Goal: Task Accomplishment & Management: Complete application form

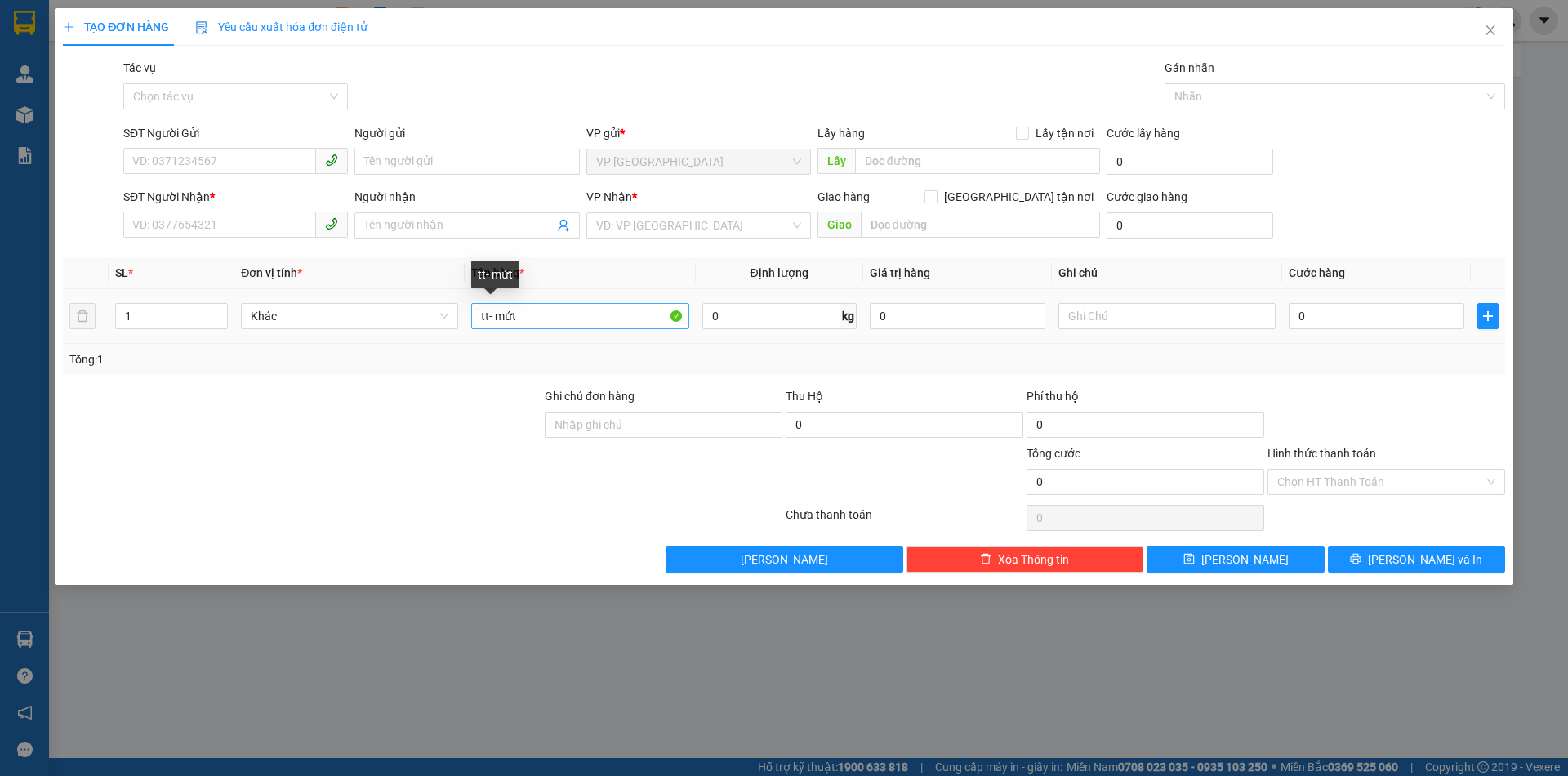
click at [484, 315] on input "tt- mứt" at bounding box center [579, 316] width 217 height 26
type input "t- mứt"
click at [772, 317] on input "0" at bounding box center [771, 316] width 138 height 26
click at [291, 174] on span at bounding box center [235, 162] width 225 height 26
type input "2"
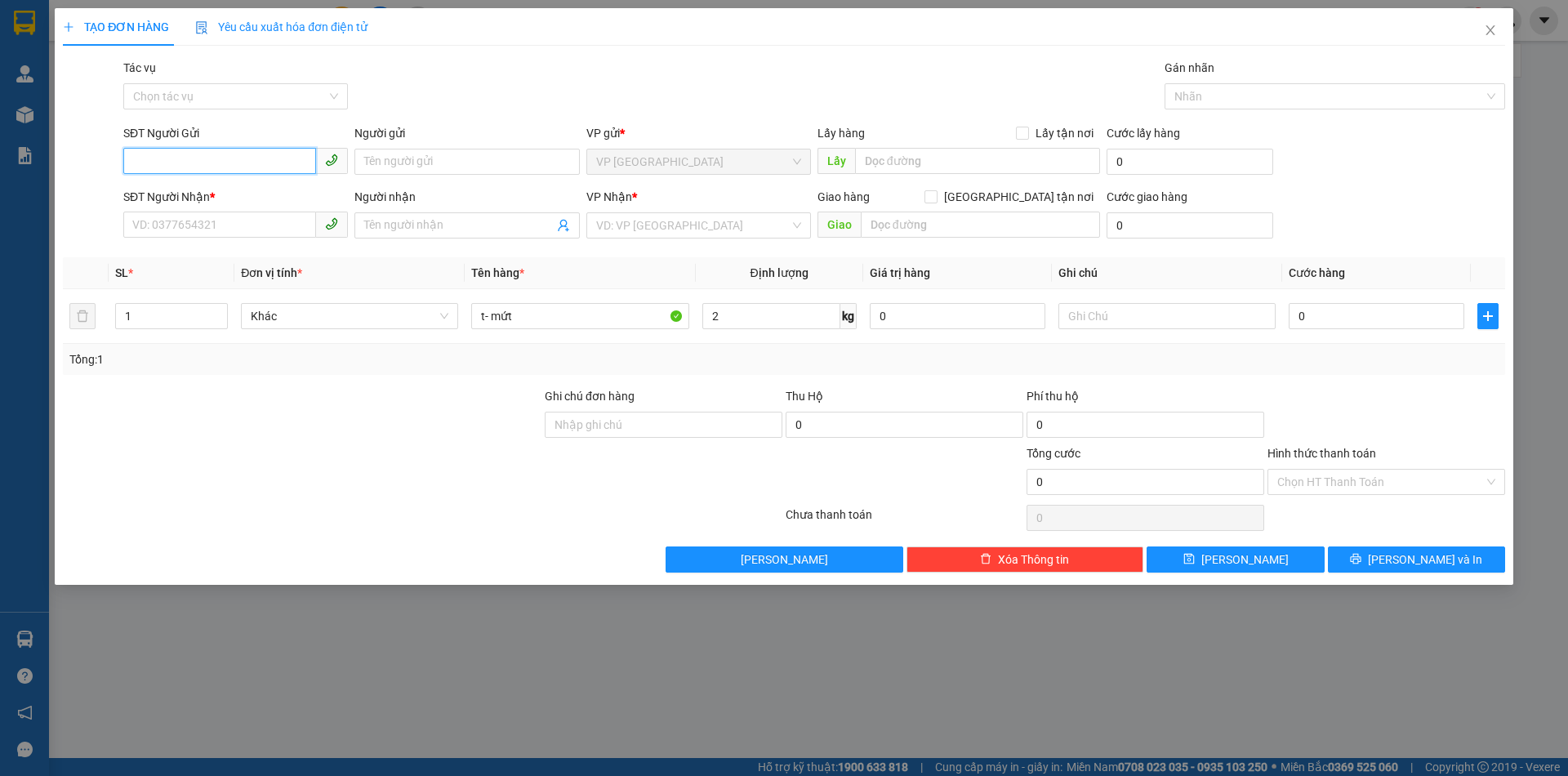
click at [290, 171] on input "SĐT Người Gửi" at bounding box center [220, 161] width 193 height 26
type input "0915649713"
click at [442, 151] on input "Người gửi" at bounding box center [466, 162] width 225 height 26
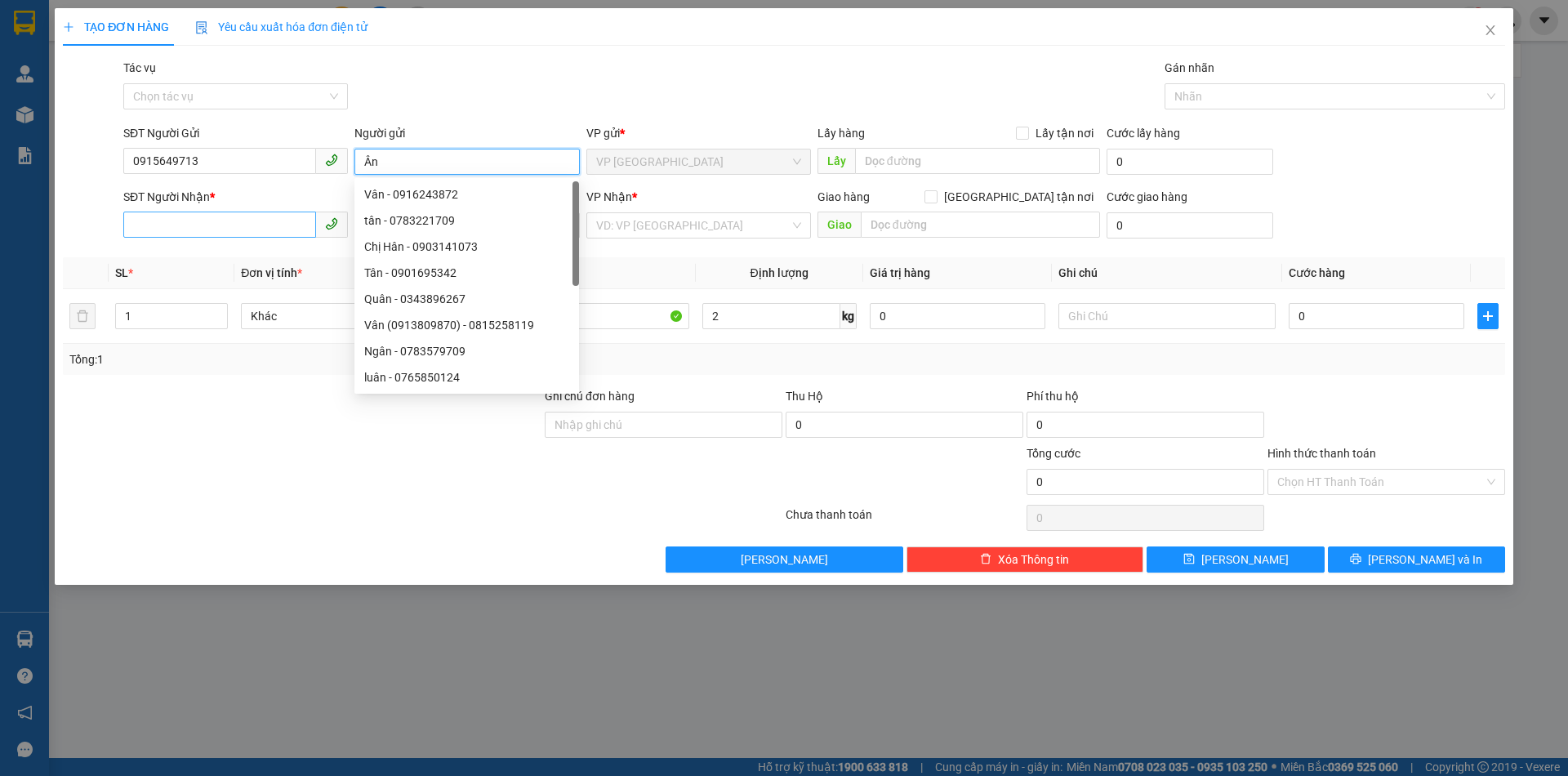
type input "Ân"
click at [266, 232] on input "SĐT Người Nhận *" at bounding box center [220, 224] width 193 height 26
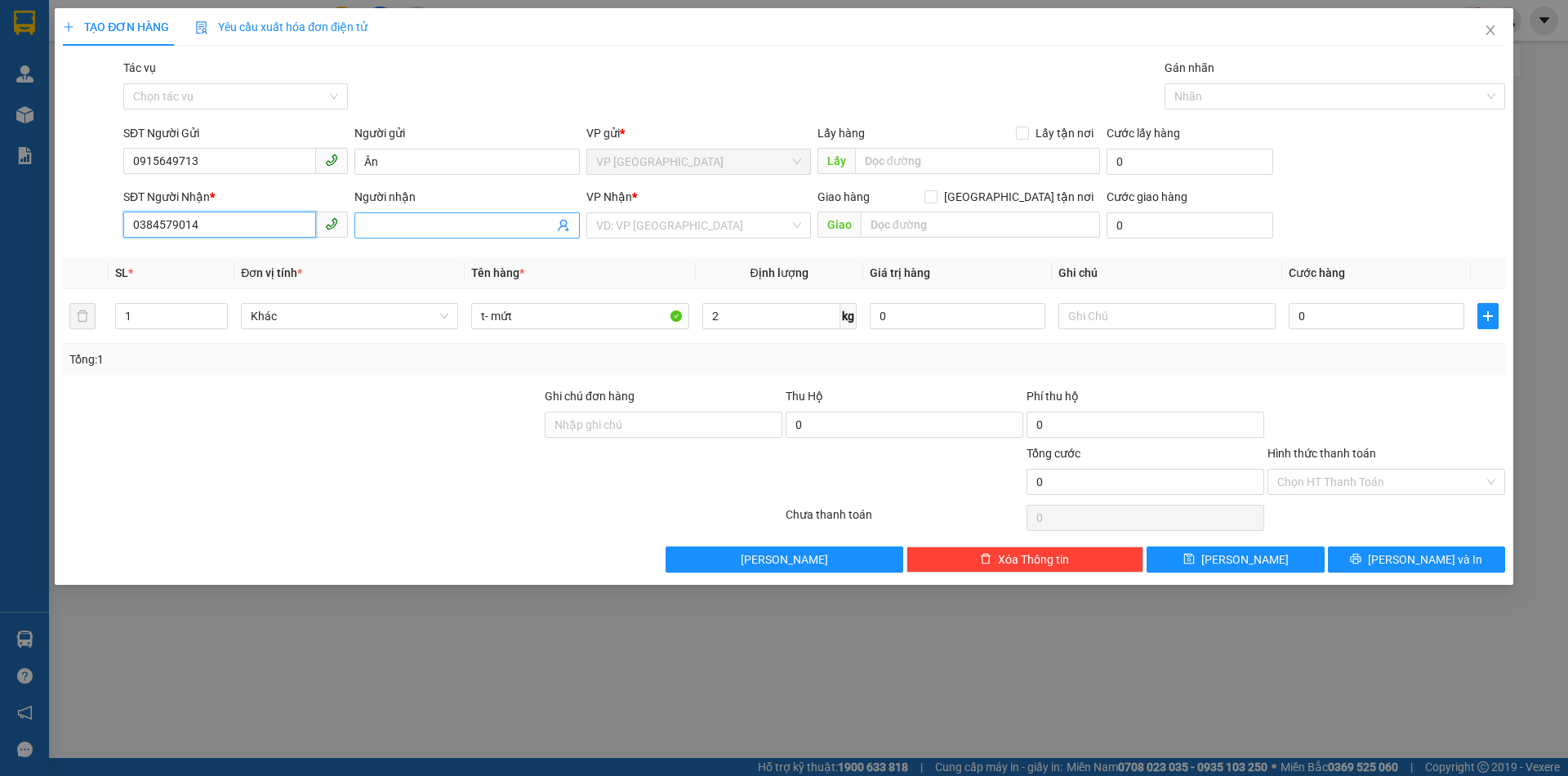
type input "0384579014"
drag, startPoint x: 378, startPoint y: 228, endPoint x: 372, endPoint y: 236, distance: 10.0
click at [373, 236] on span at bounding box center [466, 225] width 225 height 26
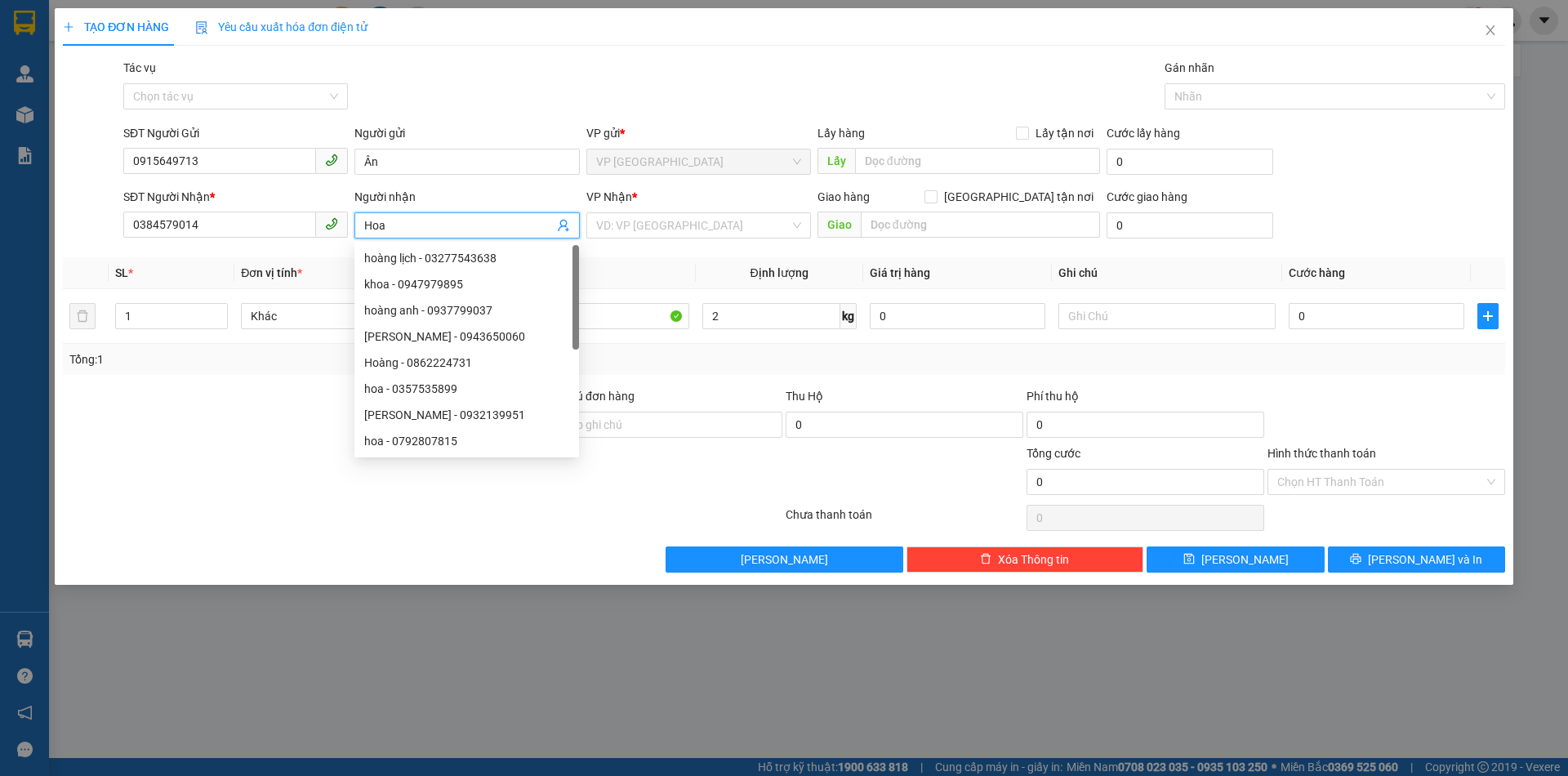
type input "Hoa"
click at [671, 245] on div "VP Nhận * VD: VP [GEOGRAPHIC_DATA]" at bounding box center [698, 216] width 225 height 57
click at [660, 241] on div "VP Nhận * VD: VP [GEOGRAPHIC_DATA]" at bounding box center [698, 216] width 225 height 57
click at [647, 232] on input "search" at bounding box center [693, 225] width 194 height 24
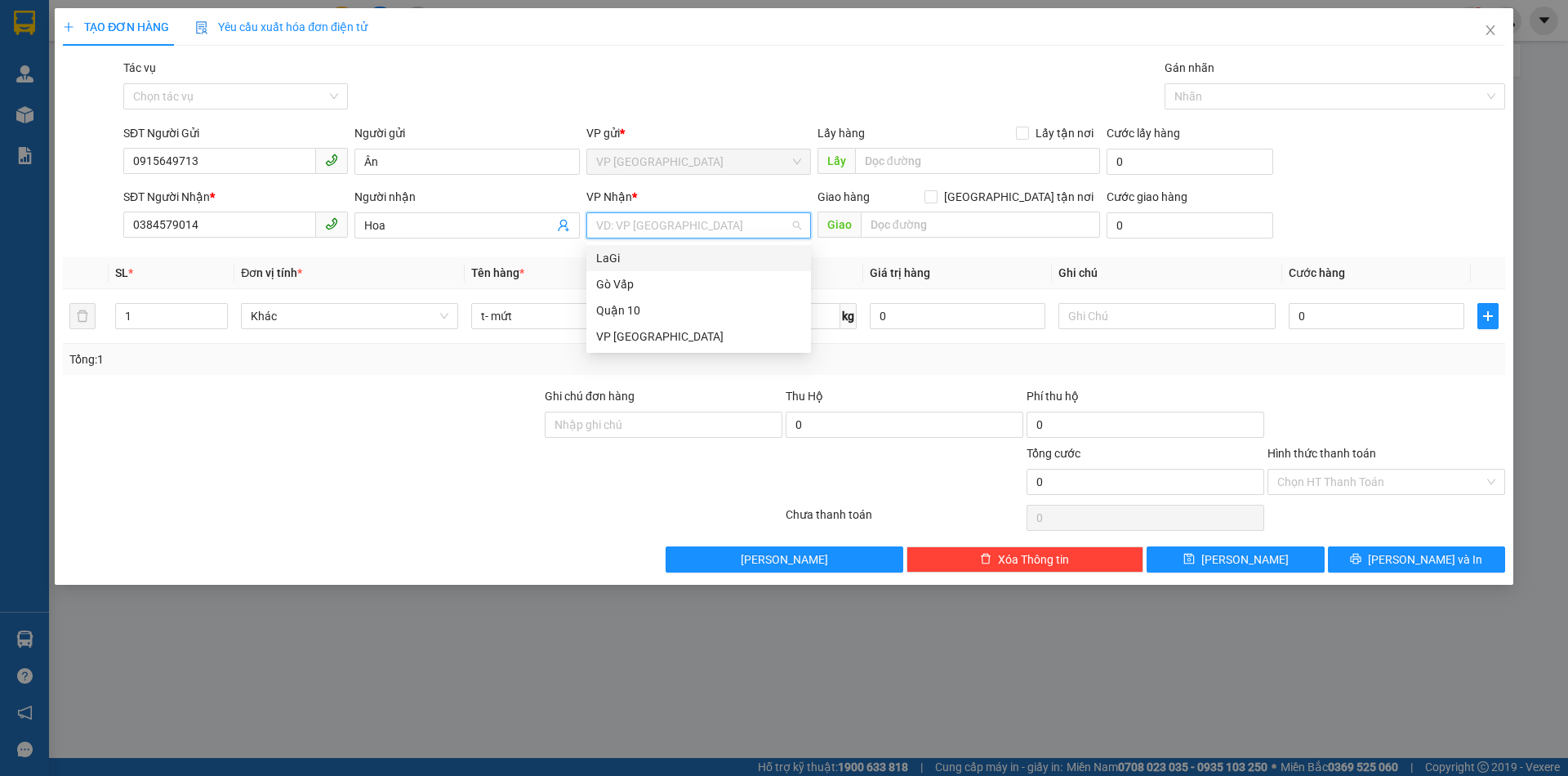
click at [627, 254] on div "LaGi" at bounding box center [698, 258] width 205 height 18
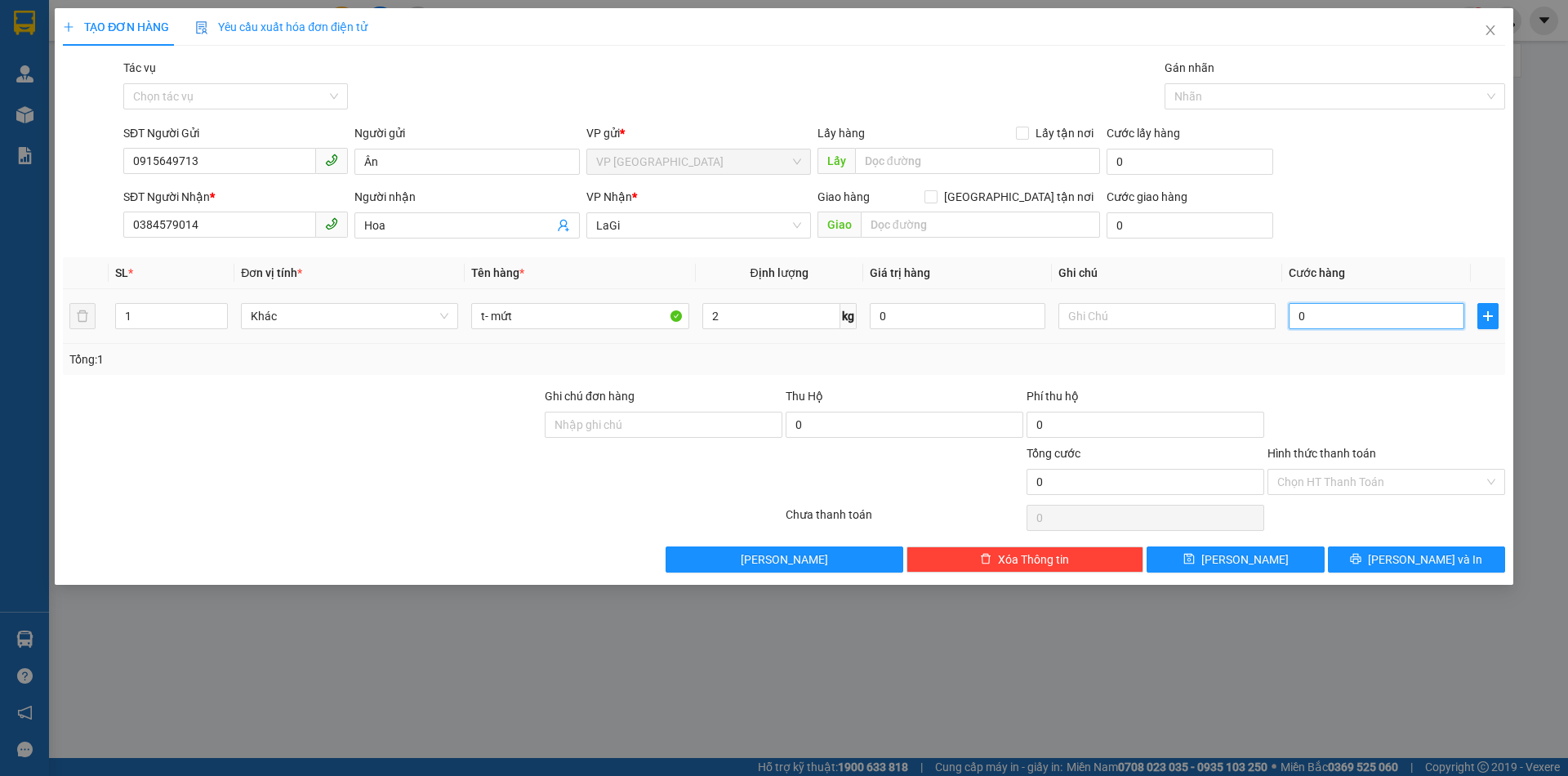
click at [1314, 316] on input "0" at bounding box center [1377, 316] width 176 height 26
type input "4"
type input "40"
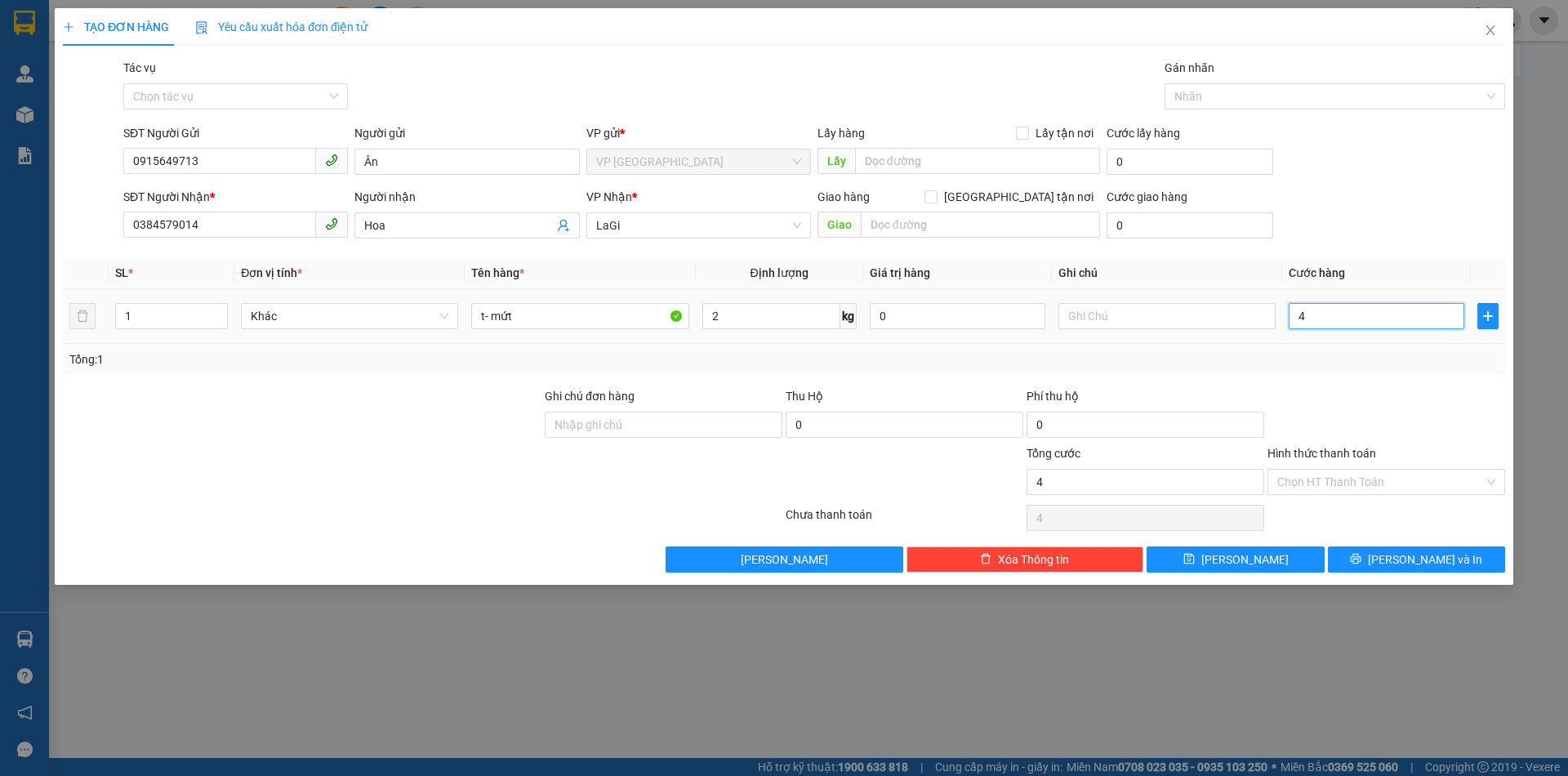
type input "40"
click at [1290, 371] on div "Tổng: 1" at bounding box center [784, 359] width 1443 height 31
type input "40.000"
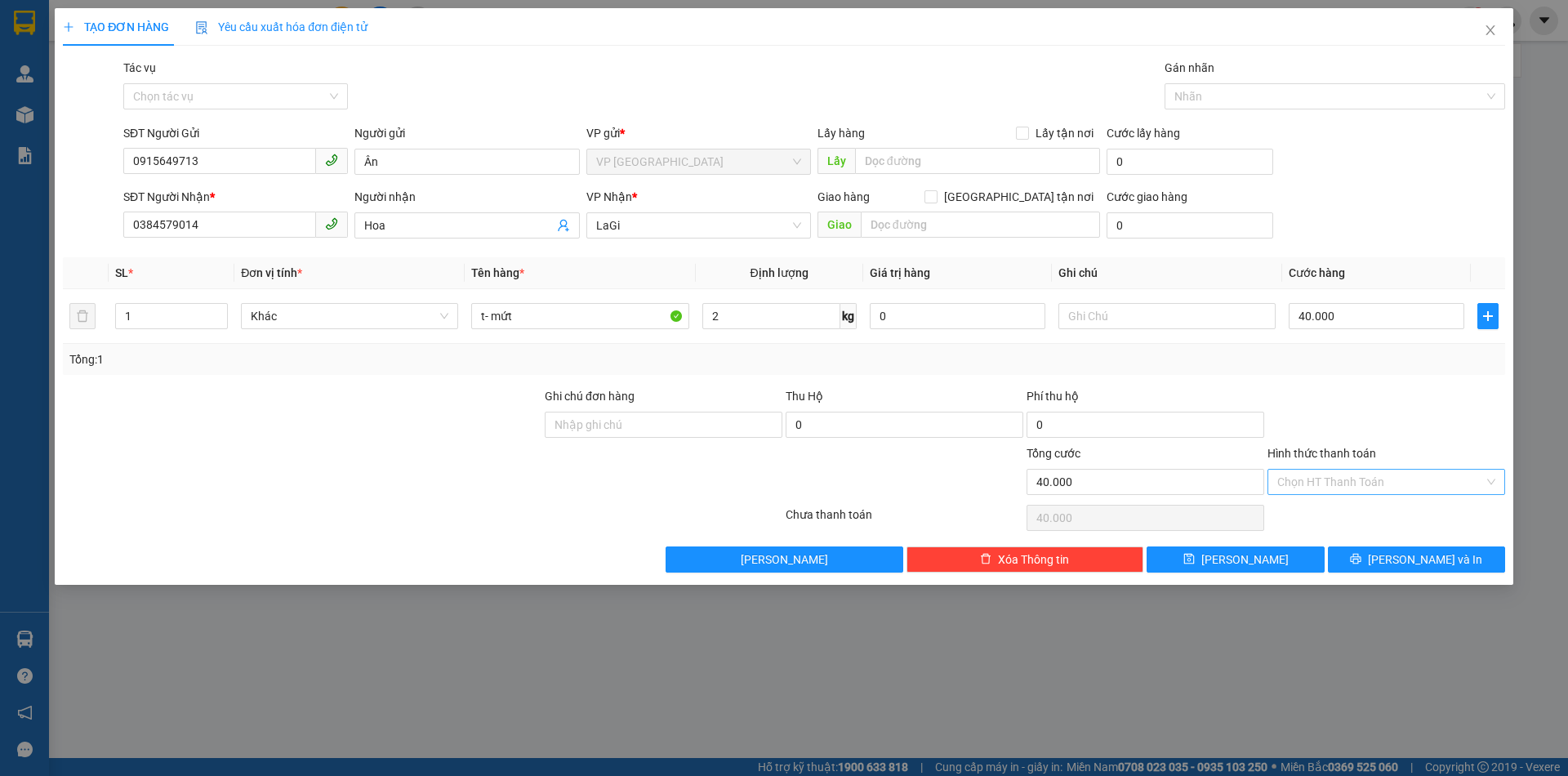
click at [1322, 494] on div "Chọn HT Thanh Toán" at bounding box center [1386, 482] width 237 height 26
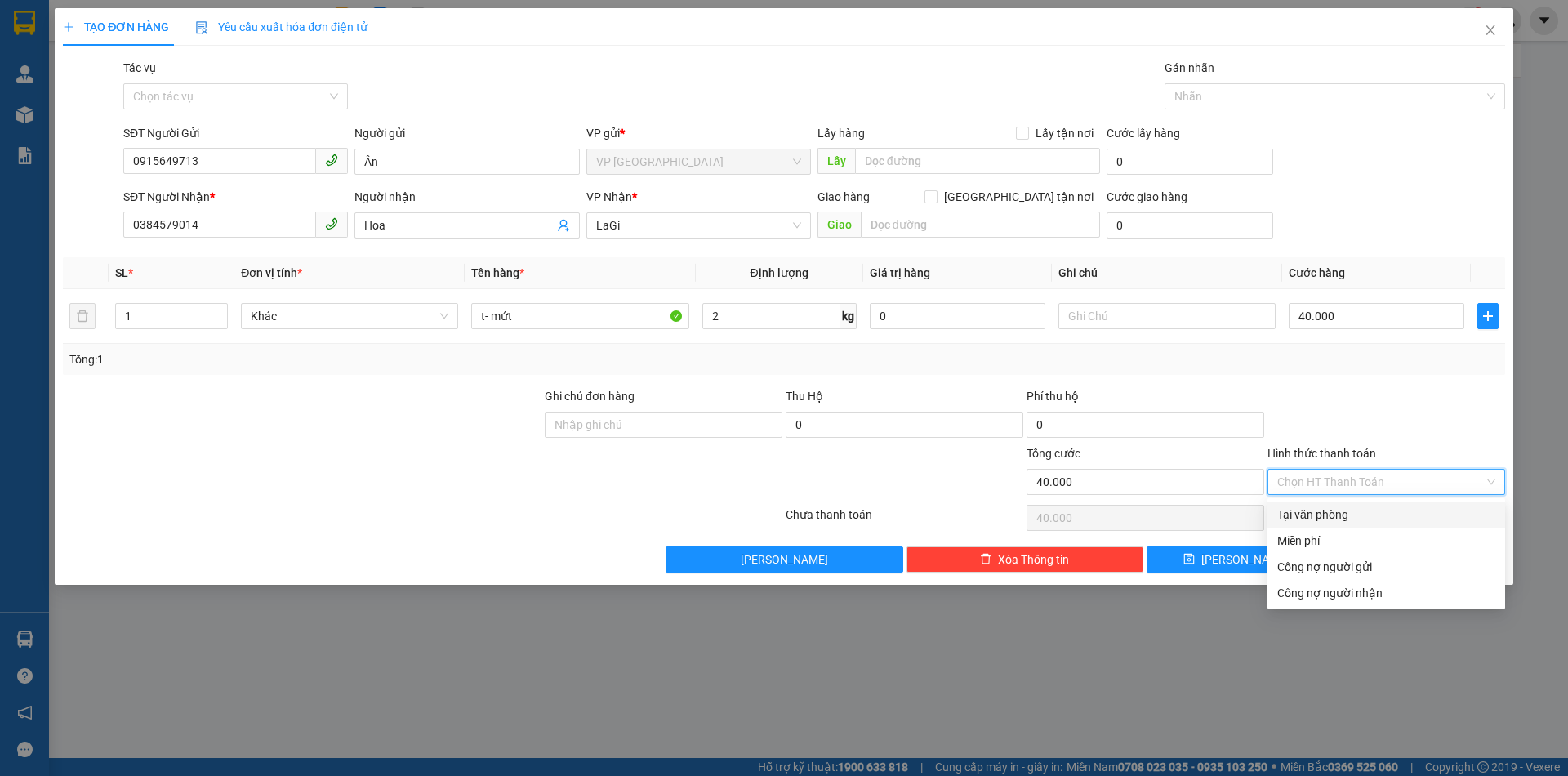
click at [1315, 507] on div "Tại văn phòng" at bounding box center [1387, 514] width 218 height 18
type input "0"
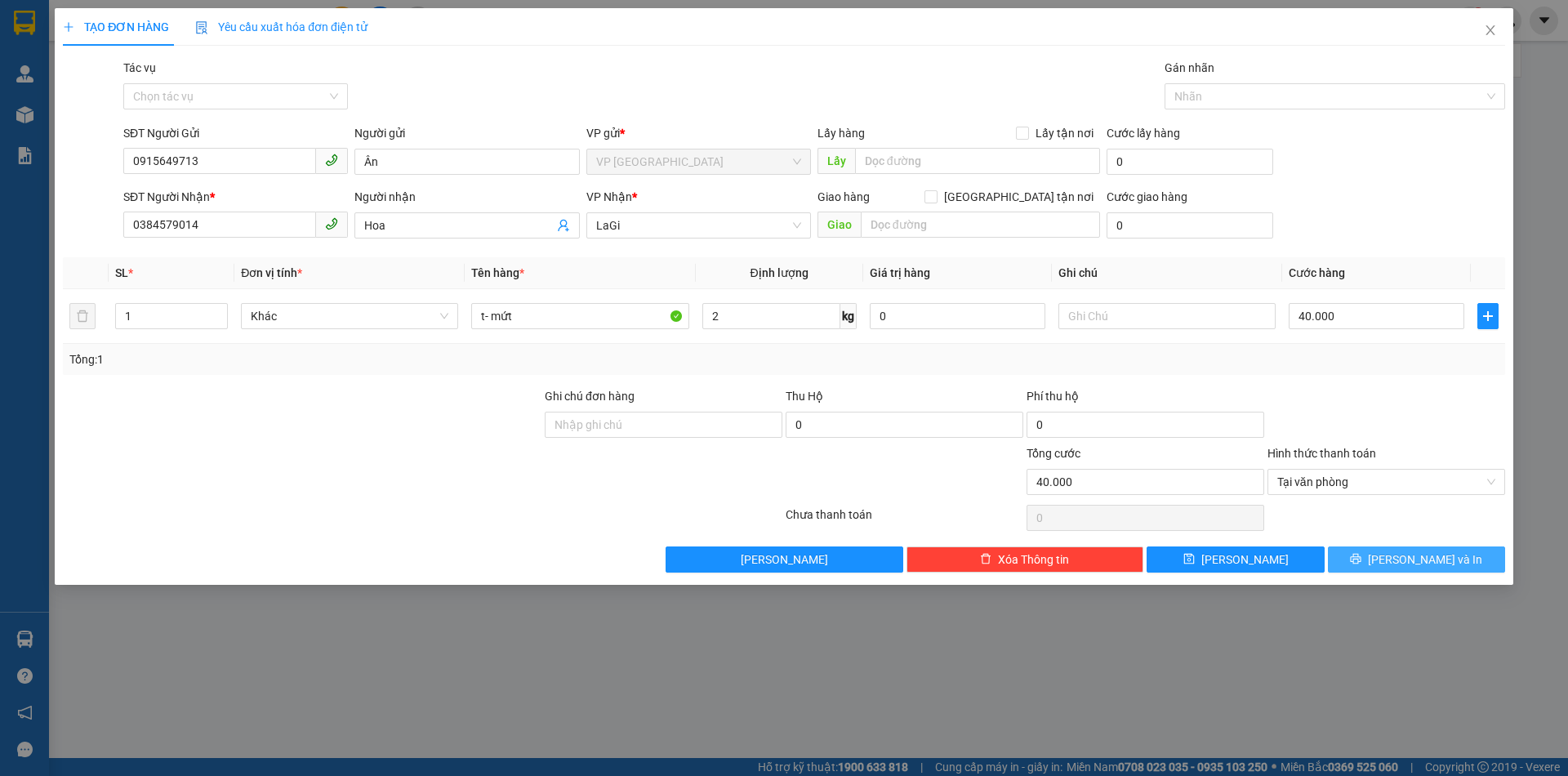
click at [1389, 547] on button "[PERSON_NAME] và In" at bounding box center [1416, 559] width 177 height 26
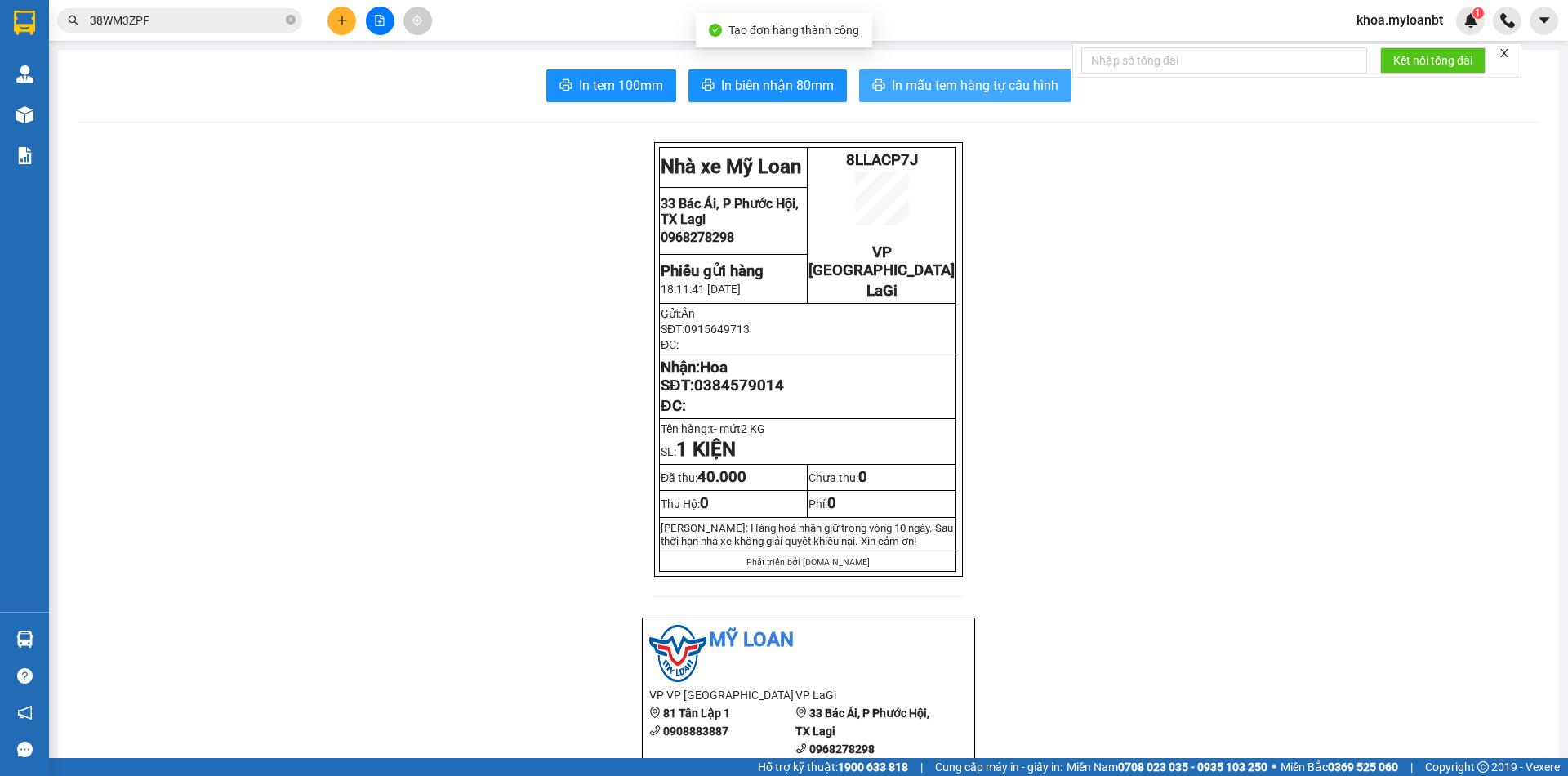
click at [892, 79] on span "In mẫu tem hàng tự cấu hình" at bounding box center [975, 85] width 167 height 21
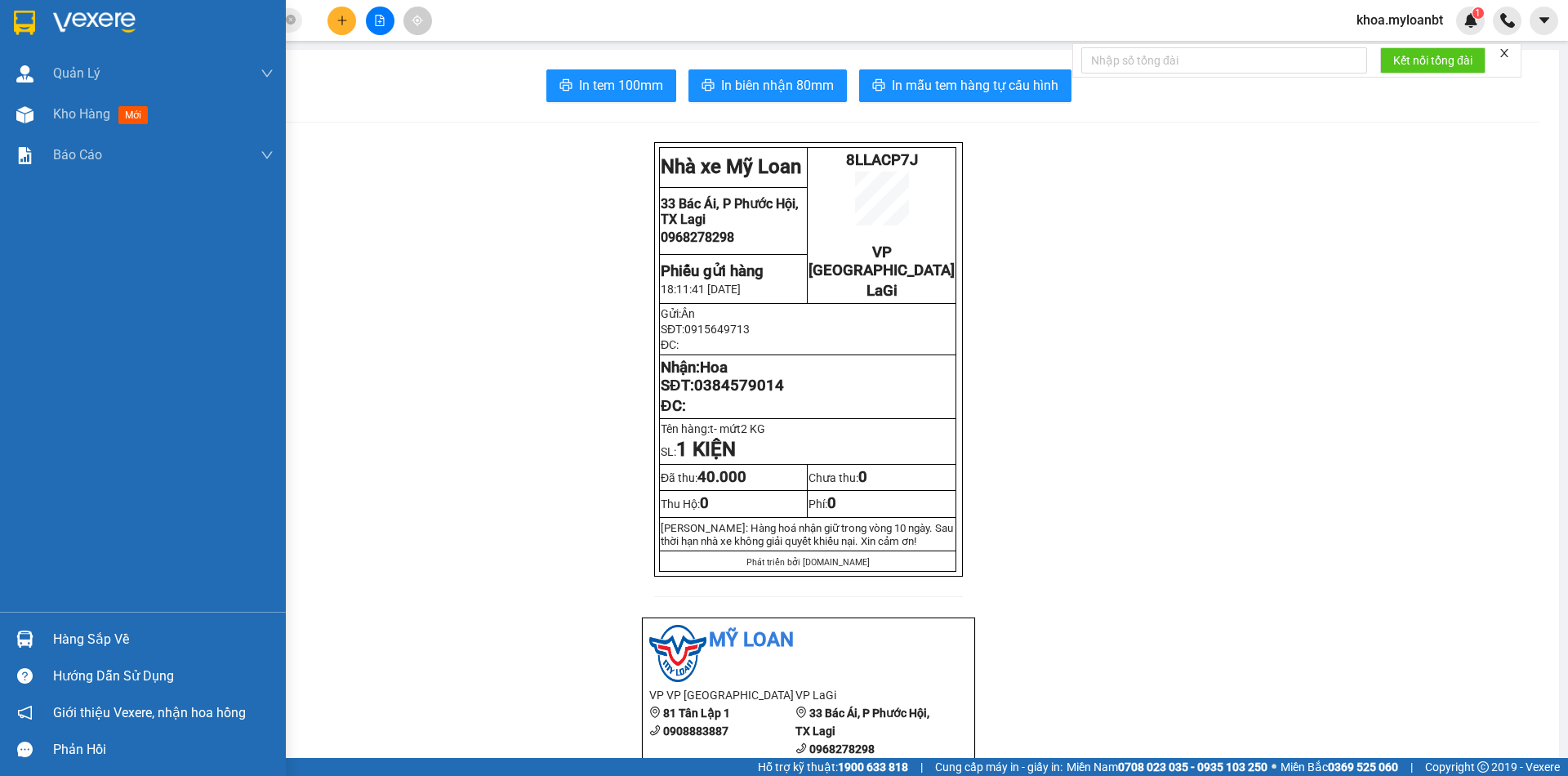
click at [56, 631] on div "Hàng sắp về" at bounding box center [163, 639] width 220 height 24
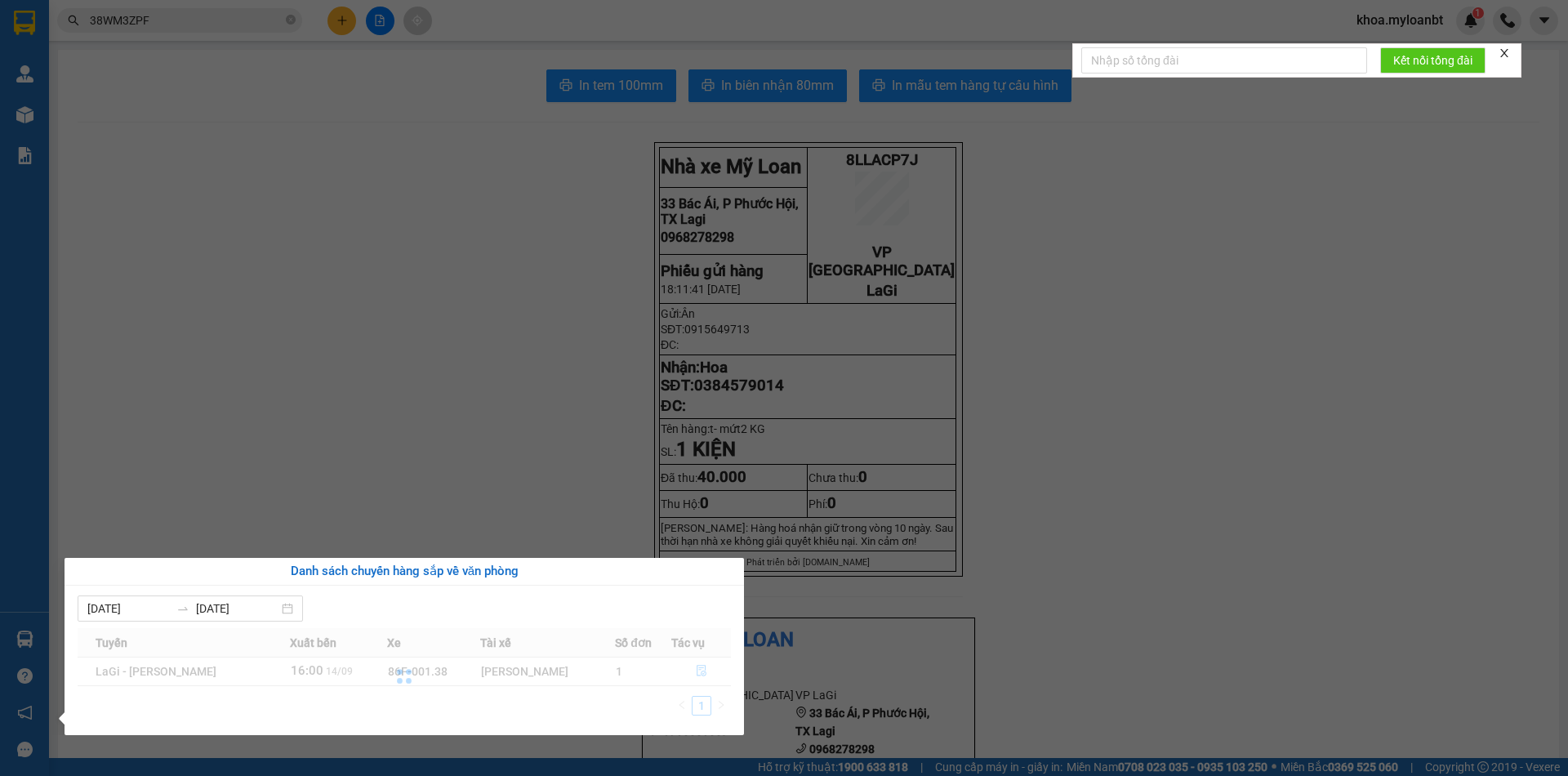
click at [700, 670] on div at bounding box center [404, 677] width 653 height 97
click at [725, 679] on button "button" at bounding box center [701, 671] width 58 height 26
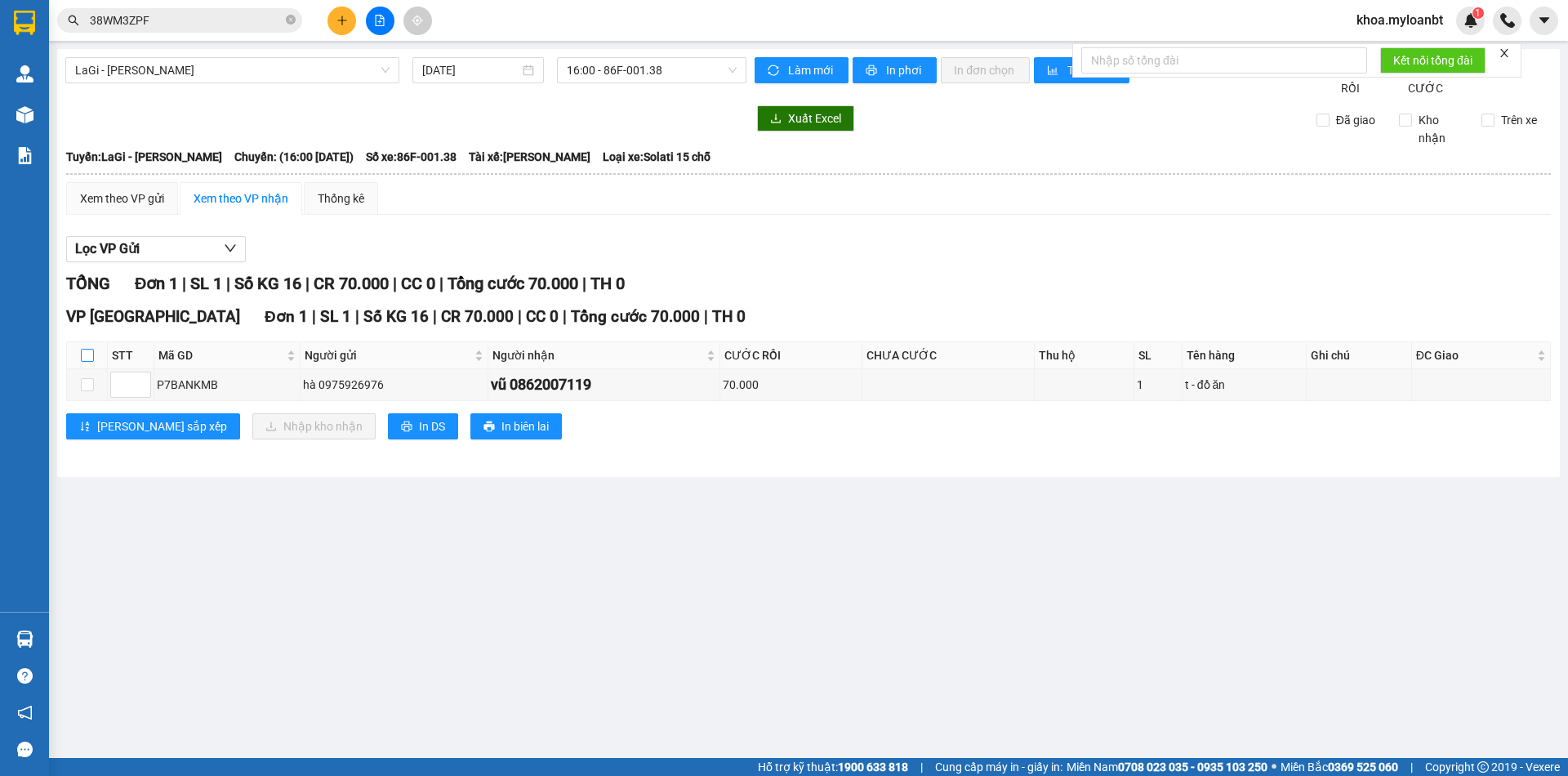
click at [90, 362] on input "checkbox" at bounding box center [88, 356] width 13 height 13
checkbox input "true"
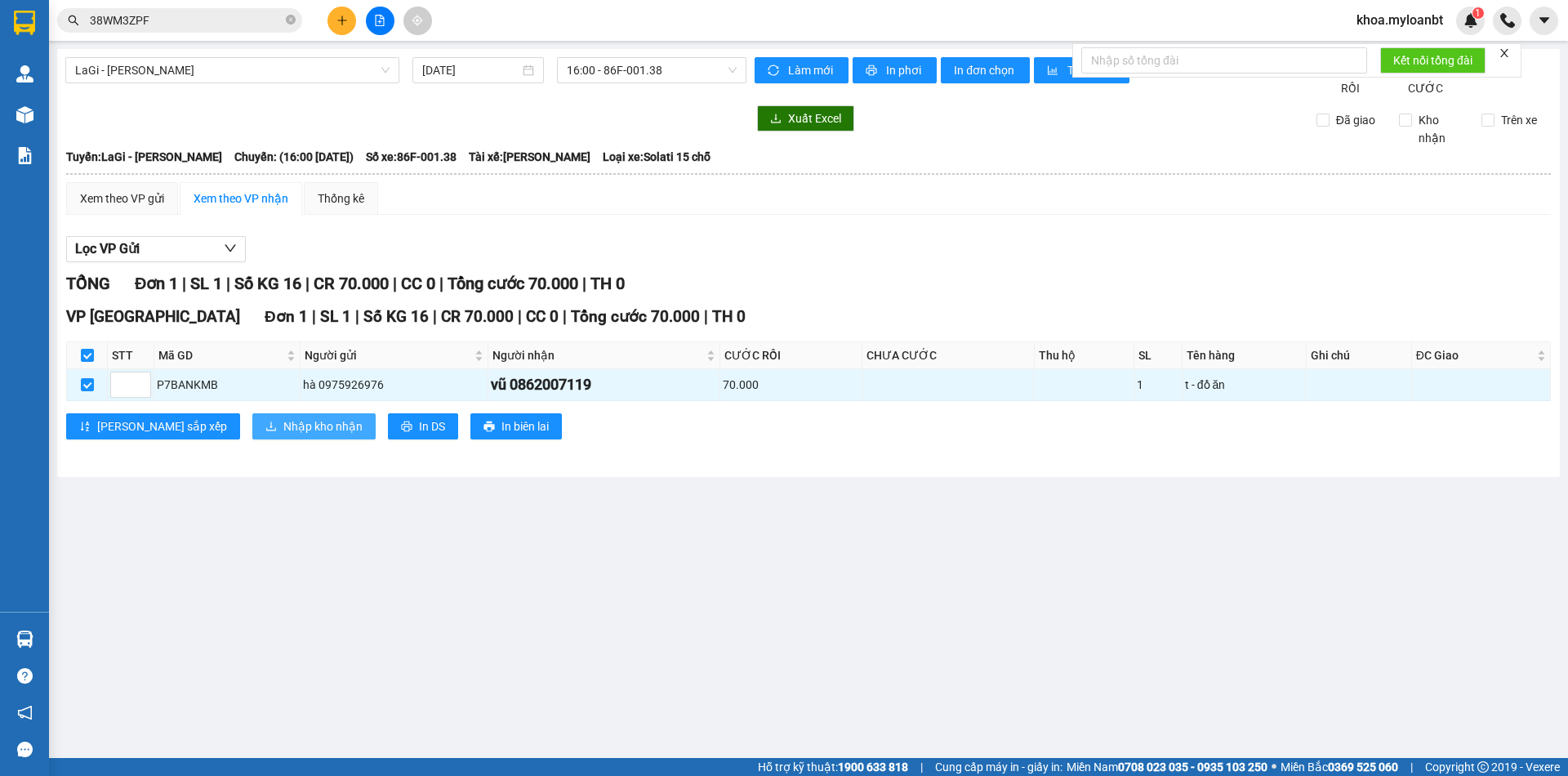
click at [253, 434] on button "Nhập kho nhận" at bounding box center [314, 426] width 124 height 26
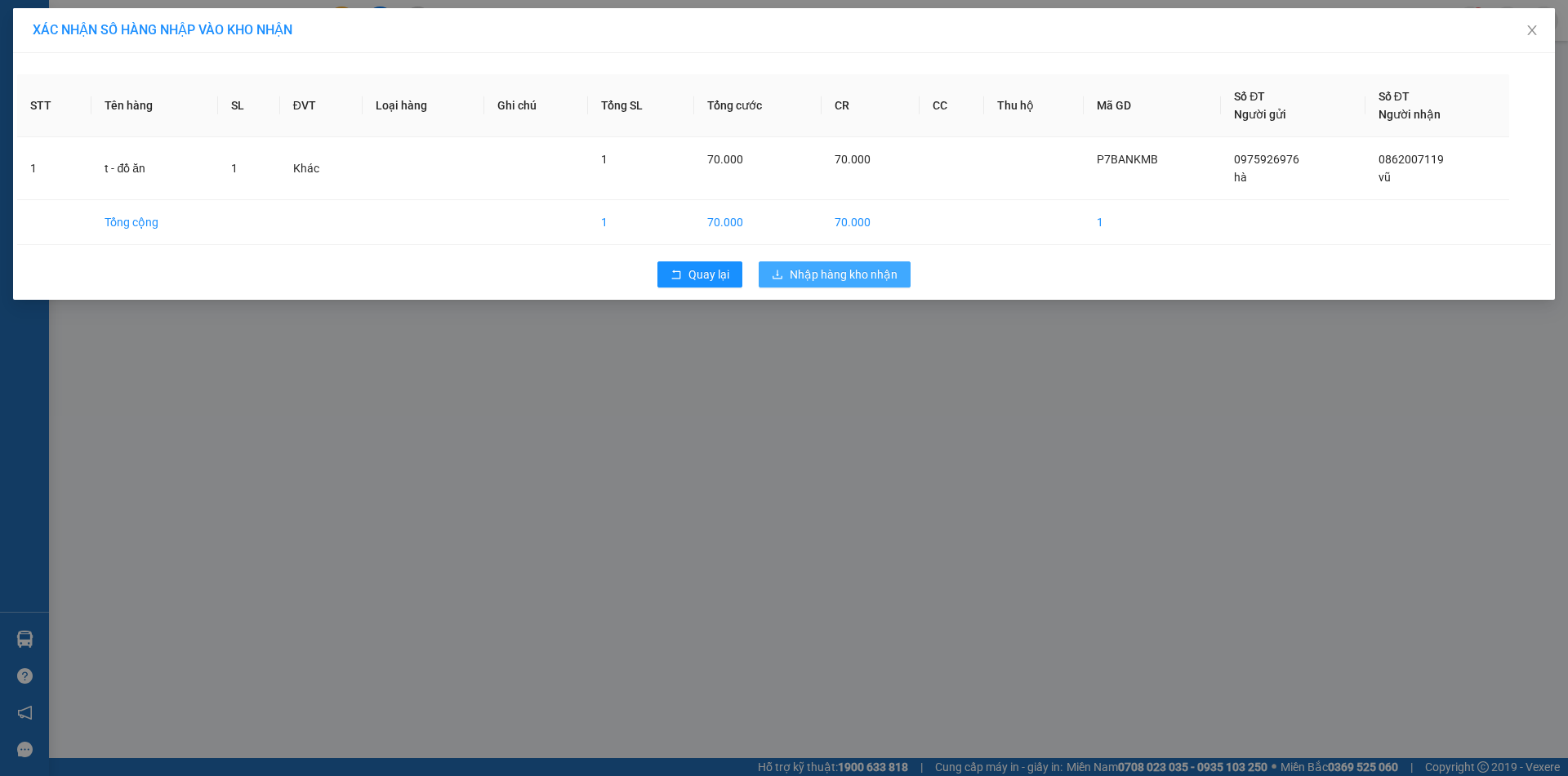
click at [798, 274] on span "Nhập hàng kho nhận" at bounding box center [844, 274] width 108 height 18
